Goal: Book appointment/travel/reservation

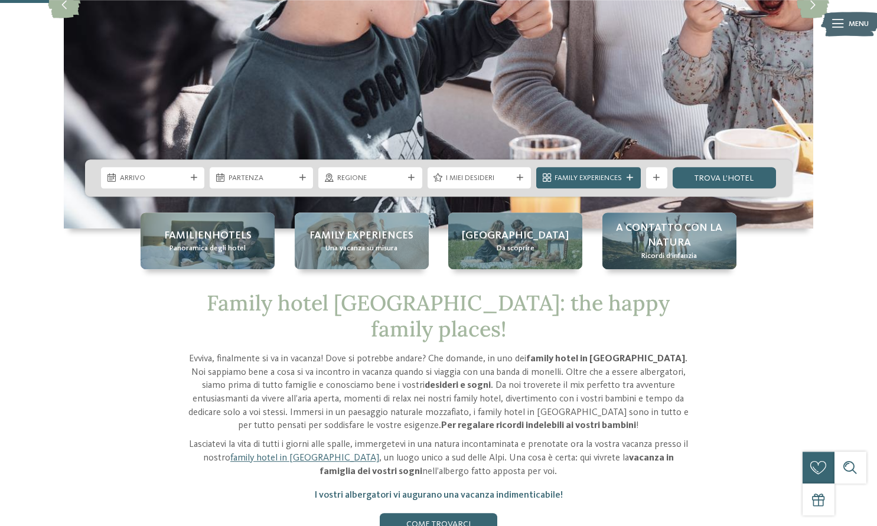
scroll to position [272, 0]
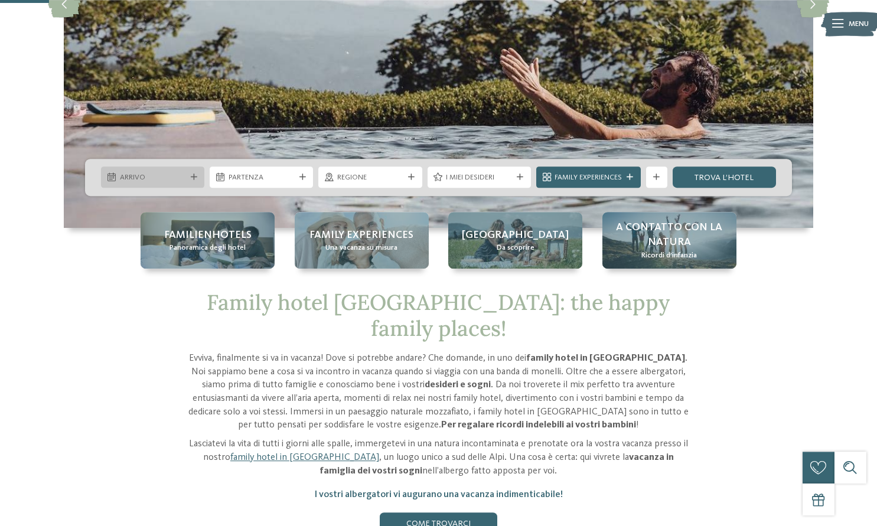
click at [175, 185] on div "Arrivo" at bounding box center [152, 177] width 103 height 21
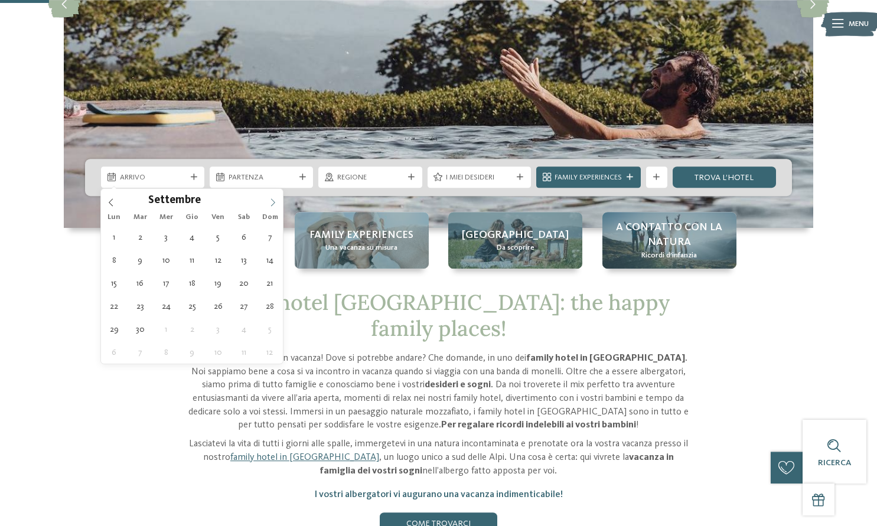
click at [273, 205] on icon at bounding box center [273, 202] width 8 height 8
type div "[DATE]"
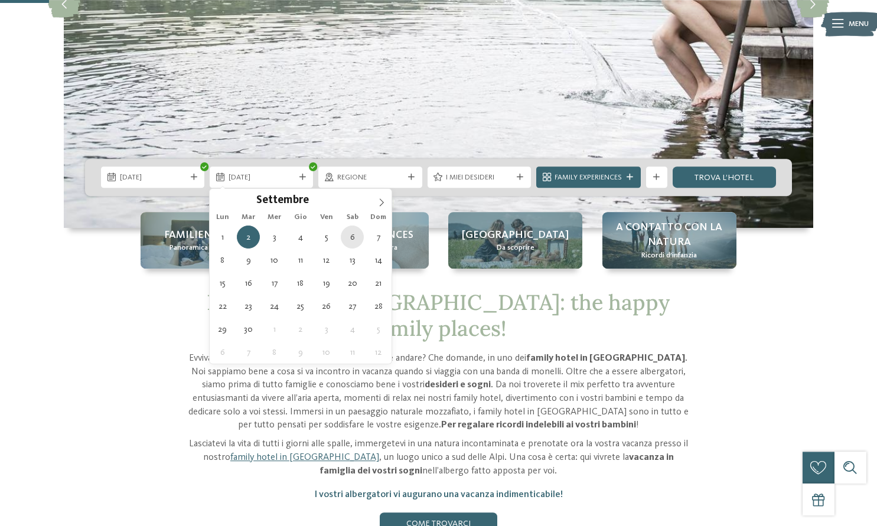
type div "[DATE]"
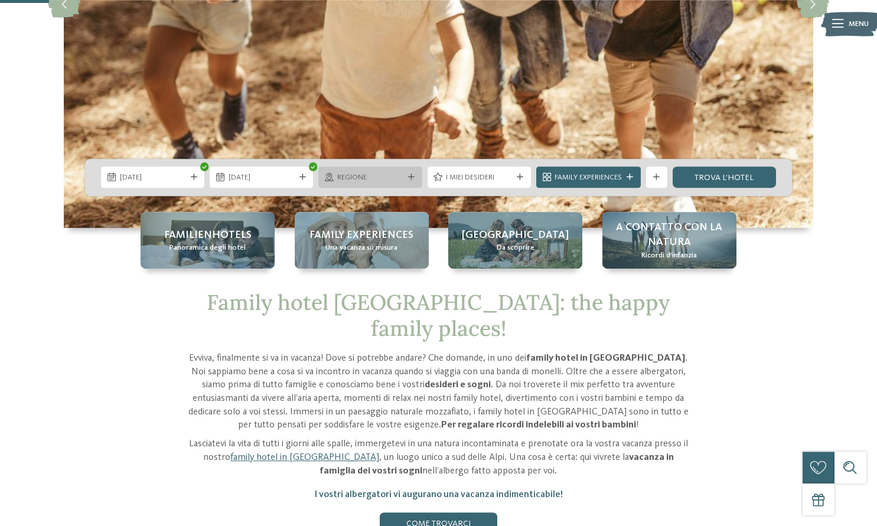
click at [377, 171] on div "Regione" at bounding box center [369, 177] width 103 height 21
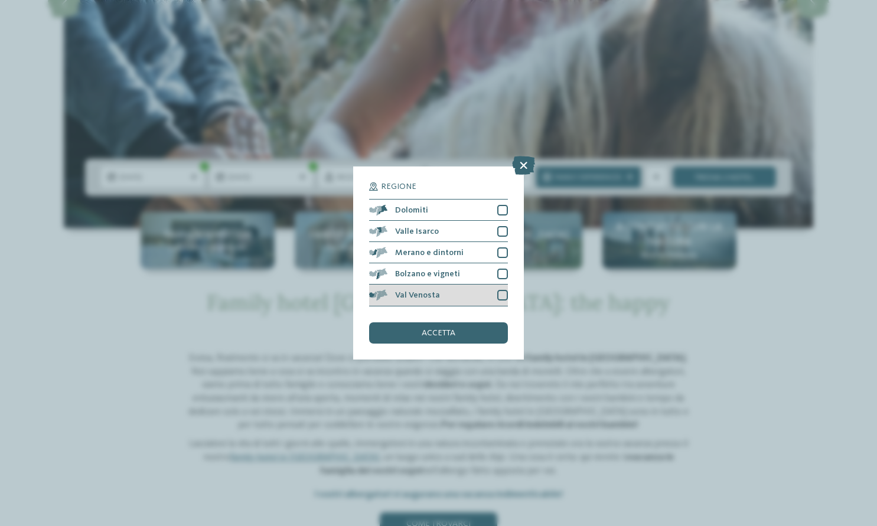
click at [503, 293] on div at bounding box center [502, 295] width 11 height 11
click at [503, 276] on div at bounding box center [502, 274] width 11 height 11
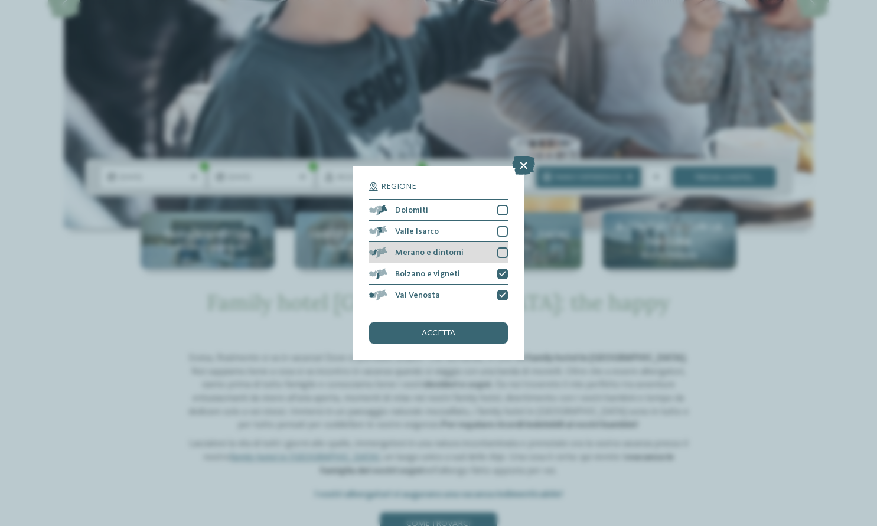
click at [503, 254] on div at bounding box center [502, 252] width 11 height 11
click at [503, 231] on div at bounding box center [502, 231] width 11 height 11
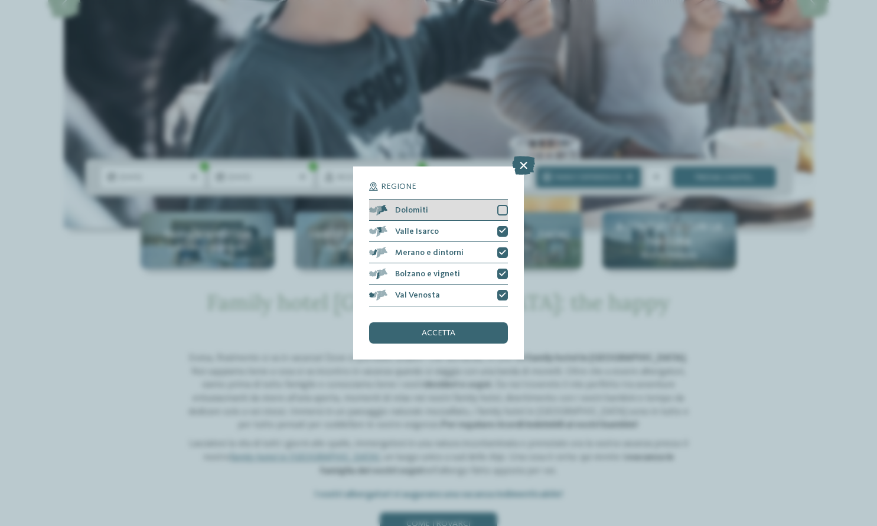
click at [503, 212] on div at bounding box center [502, 210] width 11 height 11
click at [446, 327] on div "accetta" at bounding box center [438, 332] width 138 height 21
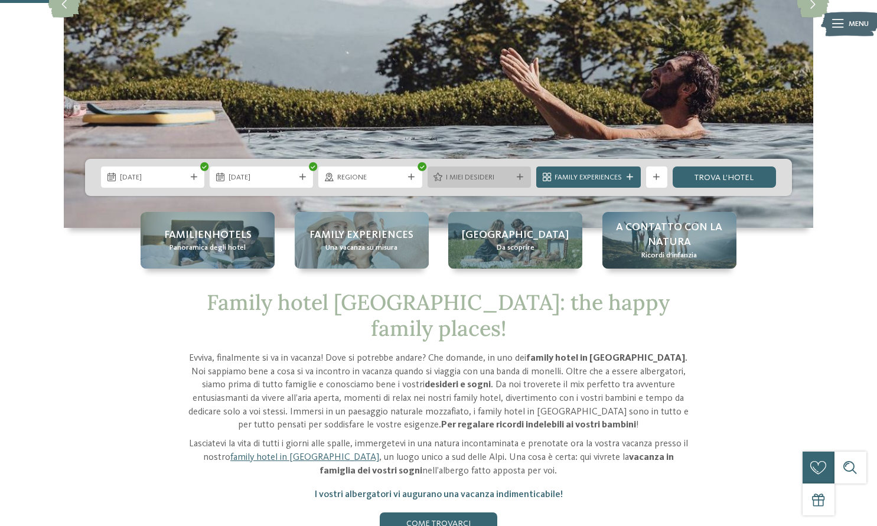
click at [513, 182] on div "I miei desideri" at bounding box center [478, 177] width 71 height 11
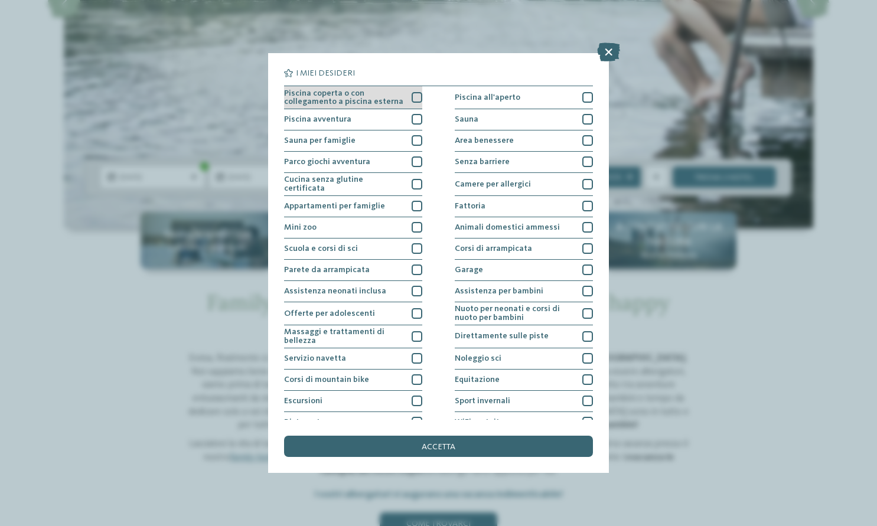
click at [416, 96] on div at bounding box center [417, 97] width 11 height 11
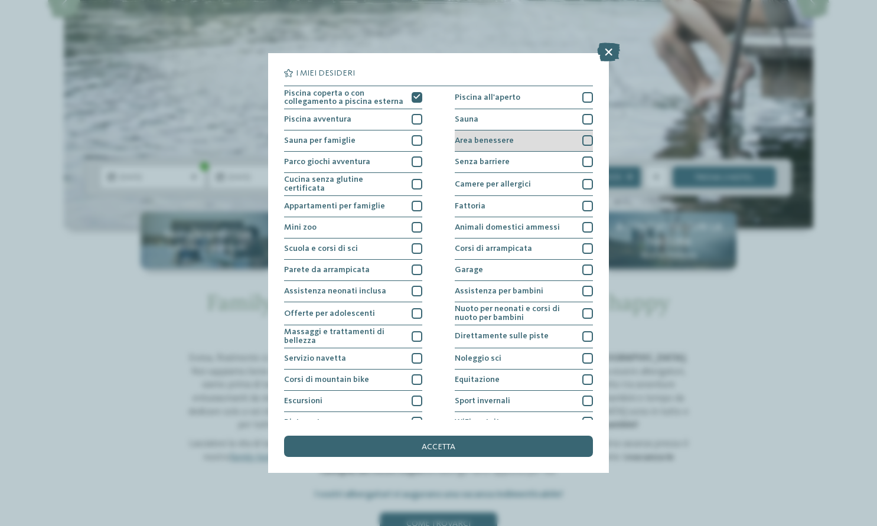
click at [585, 142] on div at bounding box center [587, 140] width 11 height 11
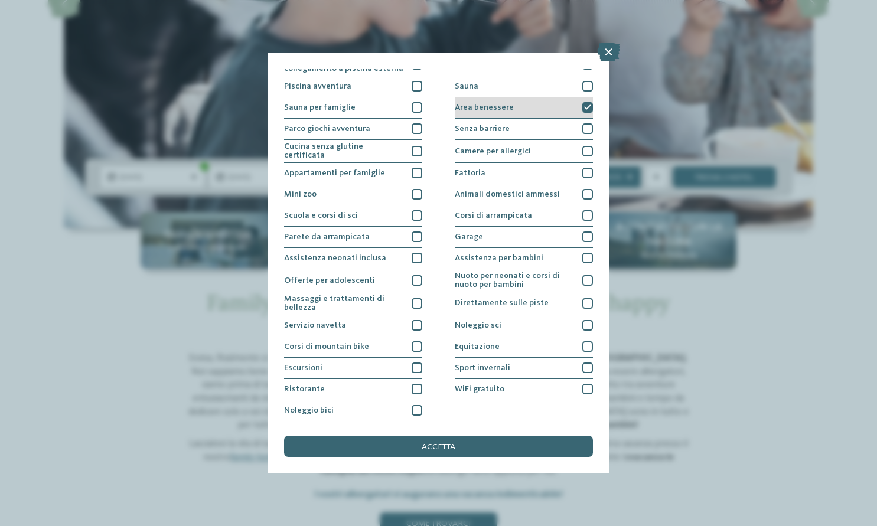
scroll to position [0, 0]
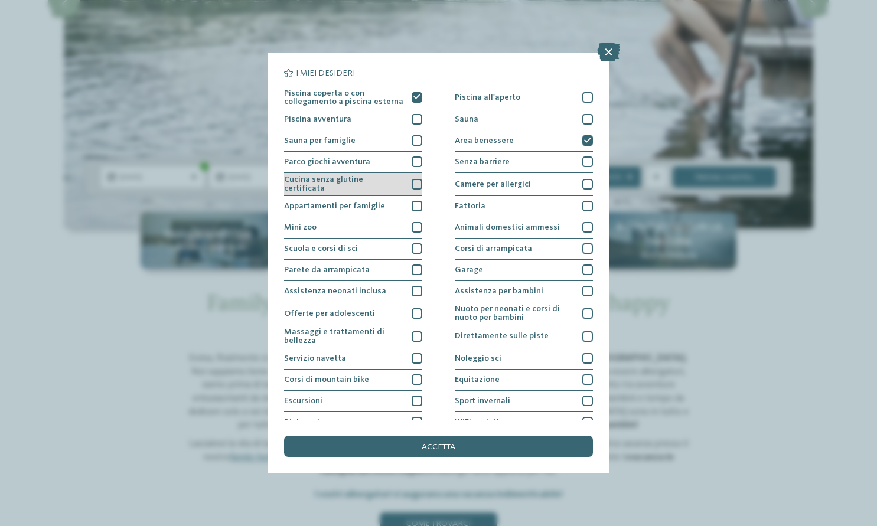
click at [417, 180] on div at bounding box center [417, 184] width 11 height 11
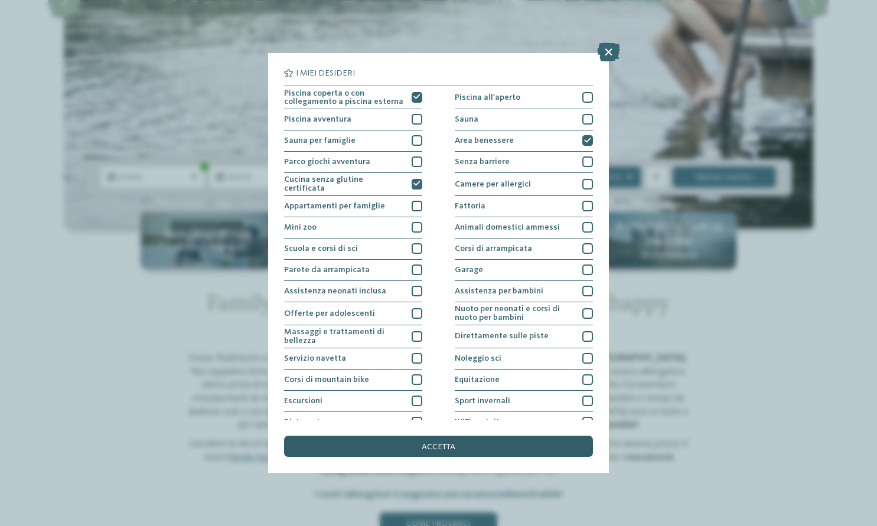
click at [499, 451] on div "accetta" at bounding box center [438, 446] width 308 height 21
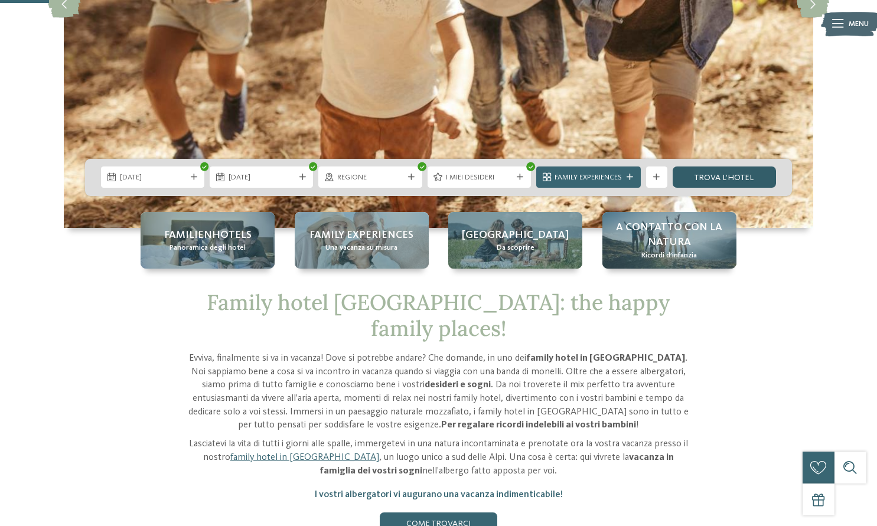
click at [718, 179] on link "trova l’hotel" at bounding box center [724, 177] width 103 height 21
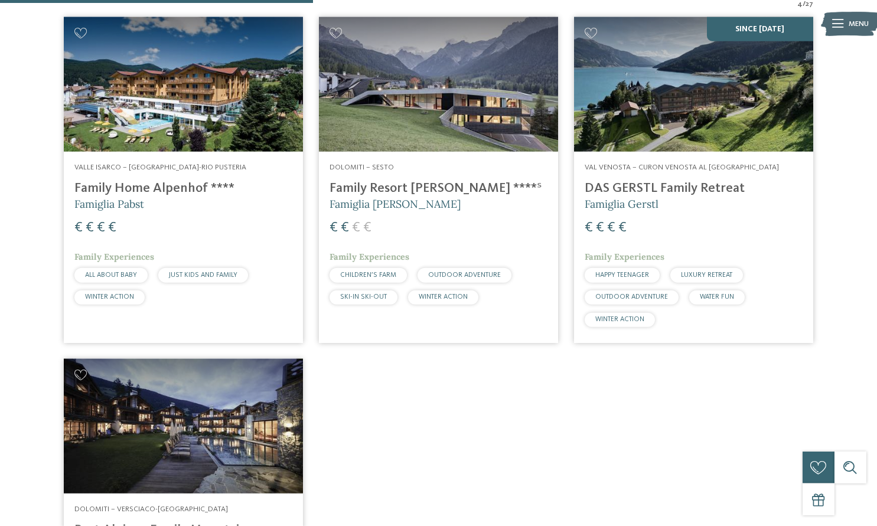
scroll to position [423, 0]
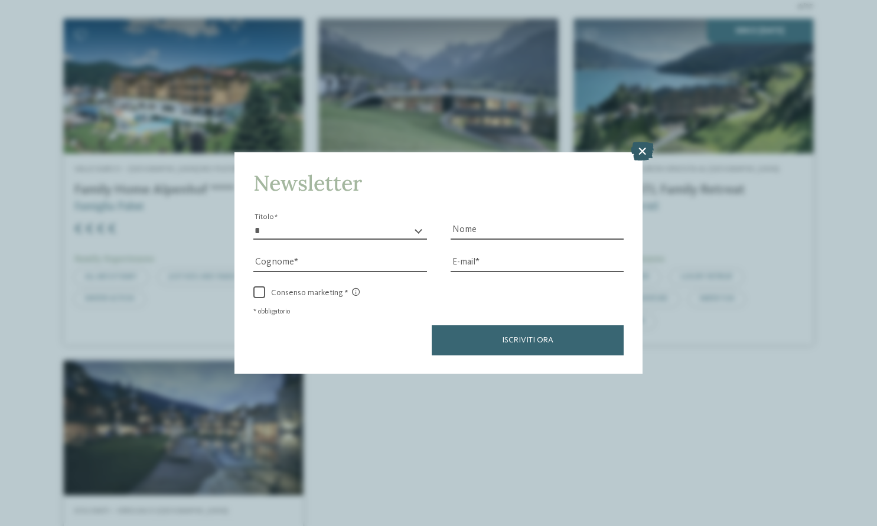
click at [639, 151] on icon at bounding box center [642, 151] width 23 height 19
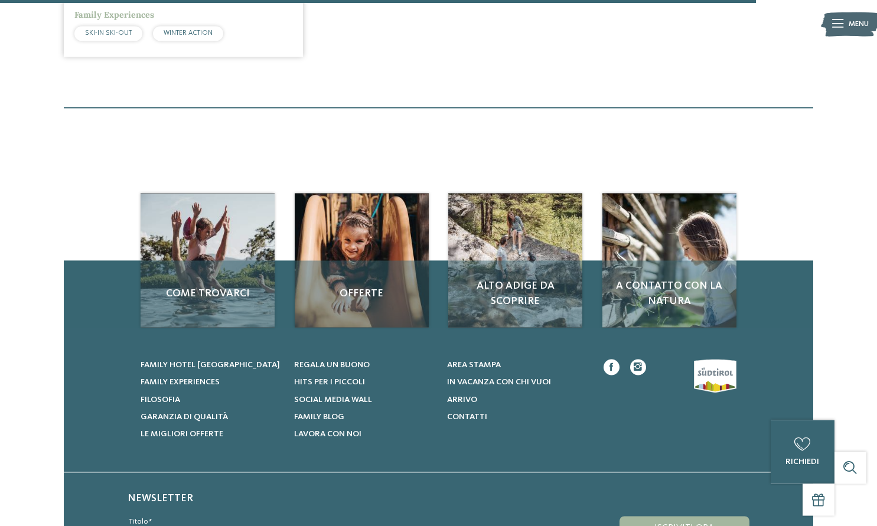
scroll to position [1030, 0]
